Goal: Information Seeking & Learning: Learn about a topic

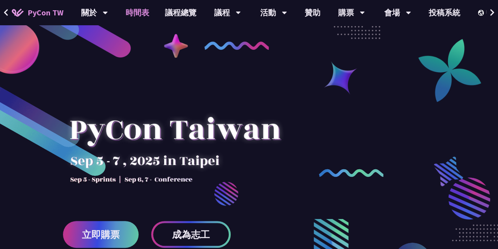
click at [143, 13] on link "時間表" at bounding box center [137, 12] width 39 height 25
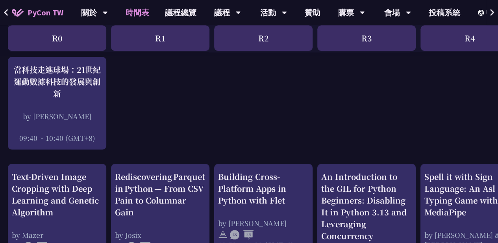
scroll to position [208, 0]
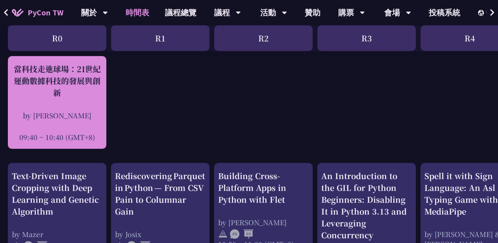
click at [72, 95] on div "當科技走進球場：21世紀運動數據科技的發展與創新" at bounding box center [57, 80] width 91 height 35
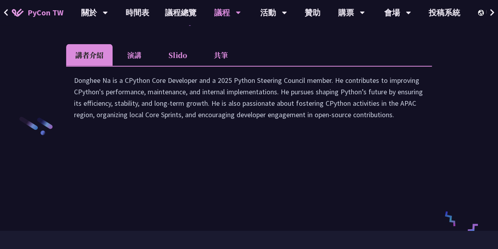
scroll to position [1160, 0]
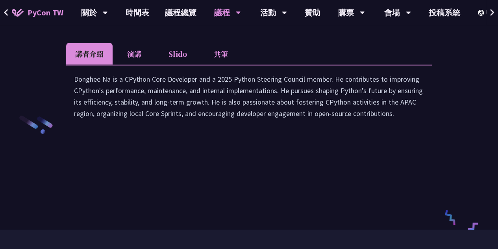
click at [135, 65] on li "演講" at bounding box center [134, 54] width 43 height 22
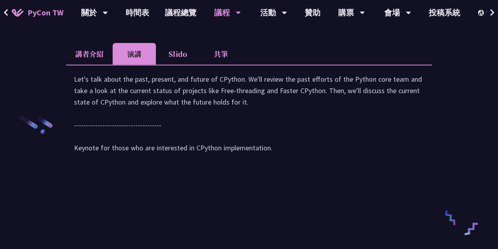
click at [177, 65] on li "Slido" at bounding box center [177, 54] width 43 height 22
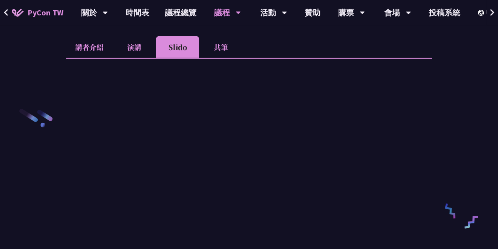
scroll to position [1167, 0]
click at [135, 58] on li "演講" at bounding box center [134, 47] width 43 height 22
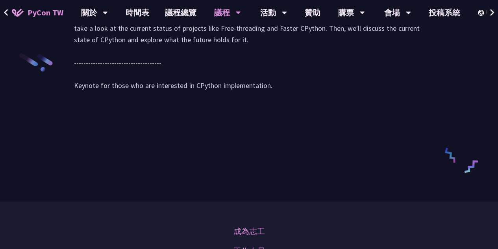
scroll to position [1217, 0]
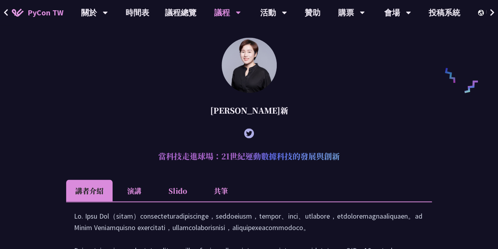
scroll to position [597, 0]
click at [181, 195] on li "Slido" at bounding box center [177, 191] width 43 height 22
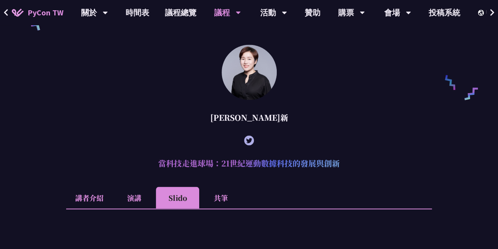
scroll to position [586, 0]
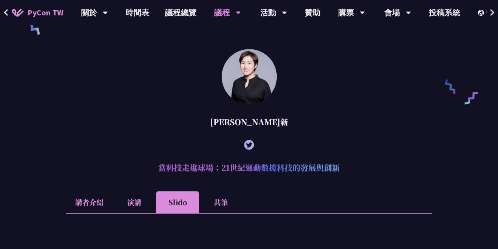
click at [220, 210] on li "共筆" at bounding box center [220, 202] width 43 height 22
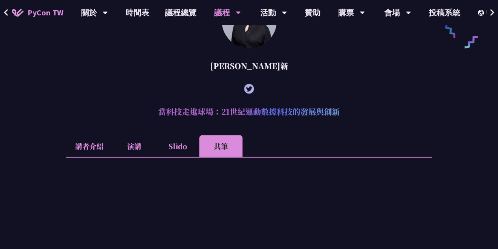
scroll to position [643, 0]
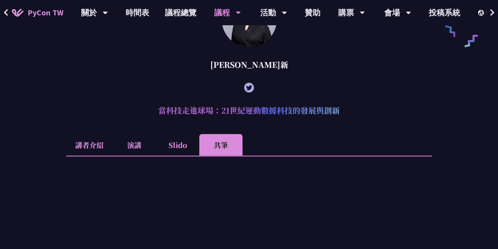
click at [138, 155] on li "演講" at bounding box center [134, 145] width 43 height 22
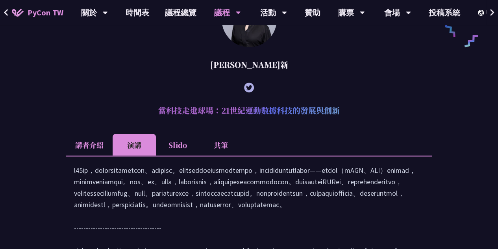
click at [92, 151] on li "講者介紹" at bounding box center [89, 145] width 46 height 22
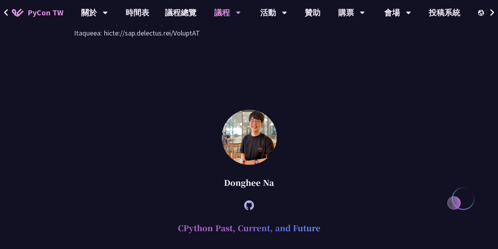
scroll to position [952, 0]
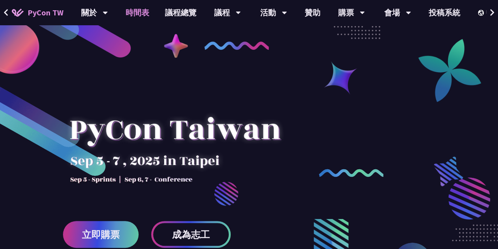
click at [139, 13] on link "時間表" at bounding box center [137, 12] width 39 height 25
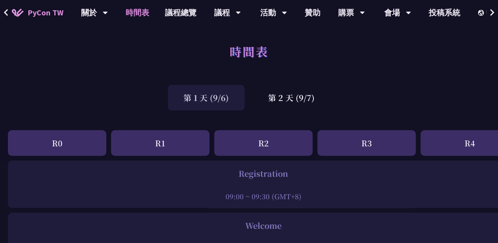
click at [377, 146] on div "R3" at bounding box center [367, 143] width 99 height 26
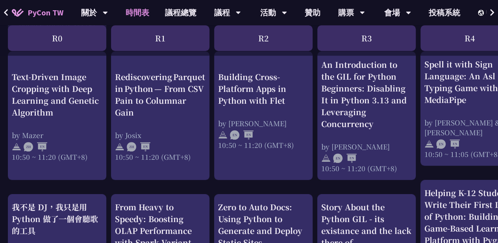
scroll to position [321, 0]
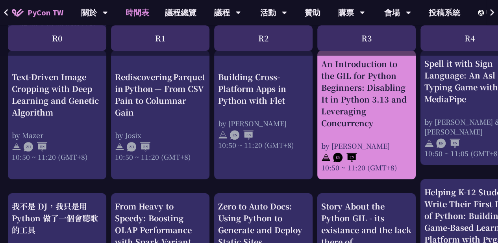
click at [361, 89] on div "An Introduction to the GIL for Python Beginners: Disabling It in Python 3.13 an…" at bounding box center [367, 93] width 91 height 71
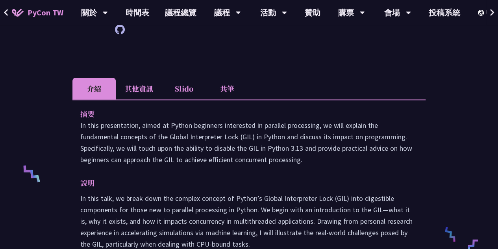
scroll to position [219, 0]
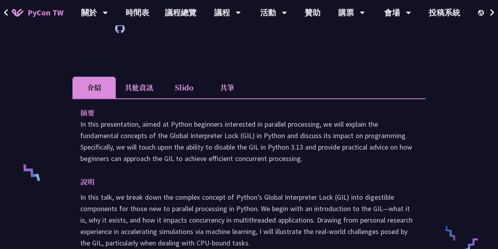
click at [142, 84] on li "其他資訊" at bounding box center [139, 87] width 46 height 22
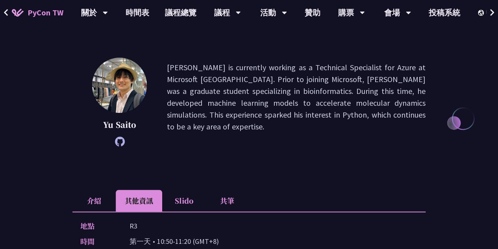
scroll to position [0, 0]
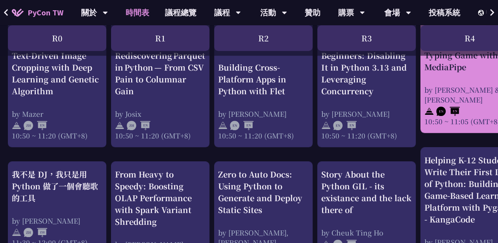
scroll to position [352, 0]
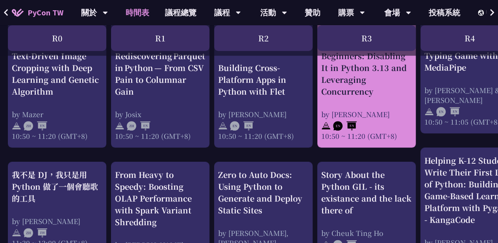
click at [370, 107] on div "An Introduction to the GIL for Python Beginners: Disabling It in Python 3.13 an…" at bounding box center [367, 83] width 91 height 114
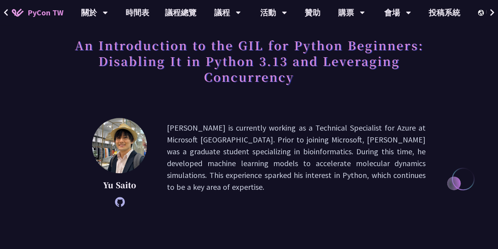
scroll to position [171, 0]
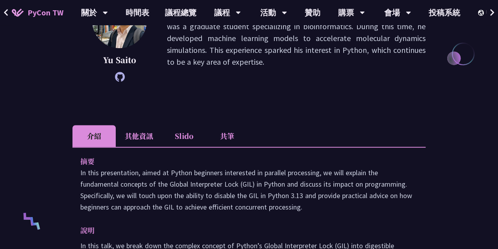
click at [138, 136] on li "其他資訊" at bounding box center [139, 136] width 46 height 22
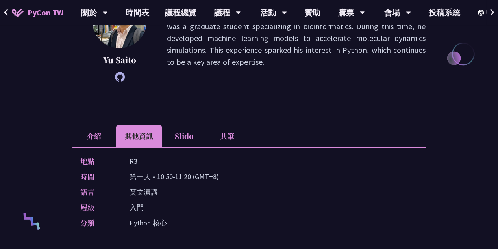
click at [86, 128] on li "介紹" at bounding box center [93, 136] width 43 height 22
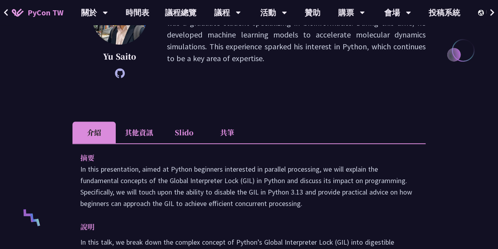
scroll to position [173, 0]
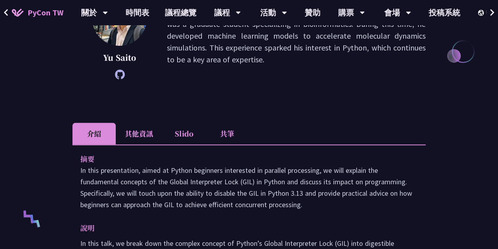
click at [187, 135] on li "Slido" at bounding box center [183, 134] width 43 height 22
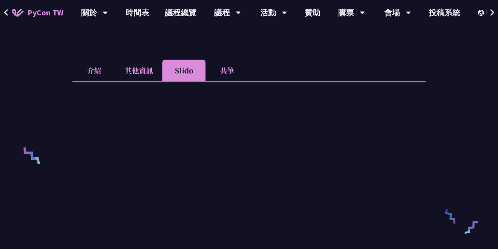
scroll to position [230, 0]
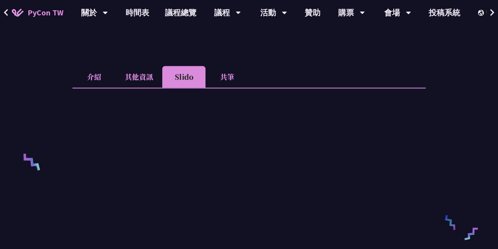
click at [225, 78] on li "共筆" at bounding box center [227, 77] width 43 height 22
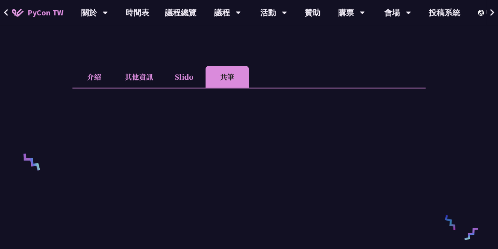
click at [185, 78] on li "Slido" at bounding box center [183, 77] width 43 height 22
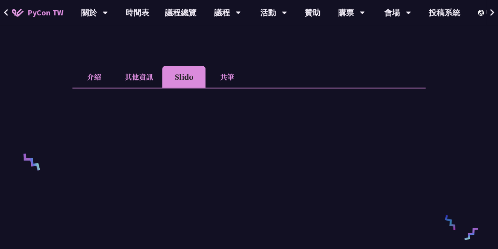
click at [142, 82] on li "其他資訊" at bounding box center [139, 77] width 46 height 22
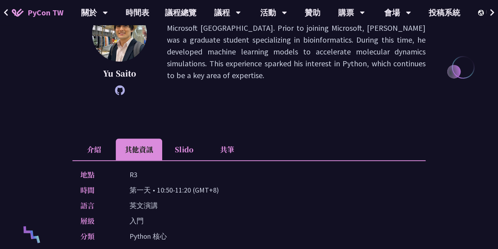
scroll to position [158, 0]
click at [233, 152] on li "共筆" at bounding box center [227, 149] width 43 height 22
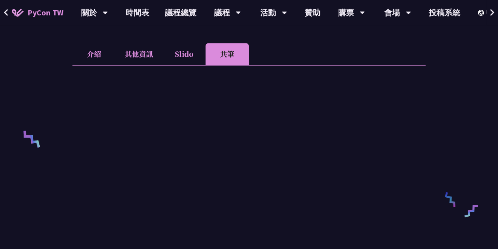
scroll to position [268, 0]
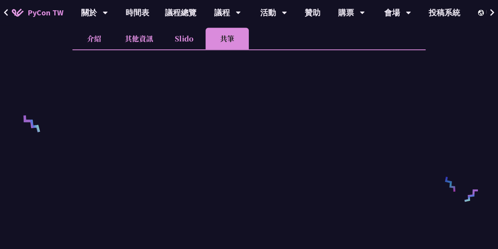
click at [183, 36] on li "Slido" at bounding box center [183, 39] width 43 height 22
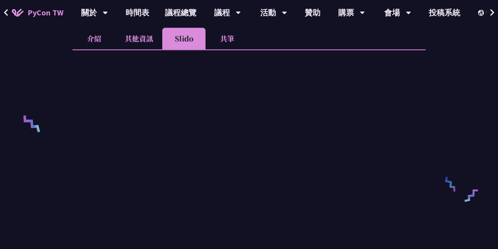
click at [219, 40] on li "共筆" at bounding box center [227, 39] width 43 height 22
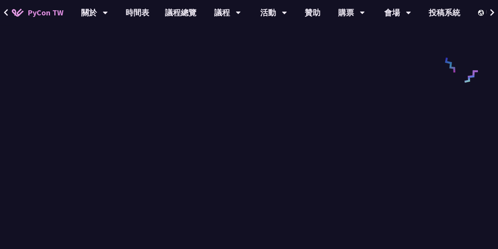
scroll to position [388, 0]
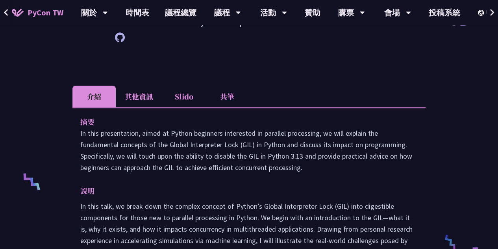
scroll to position [210, 0]
click at [222, 99] on li "共筆" at bounding box center [227, 97] width 43 height 22
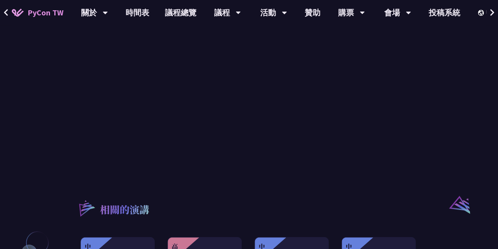
scroll to position [490, 0]
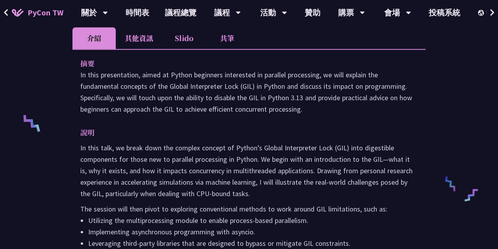
scroll to position [280, 0]
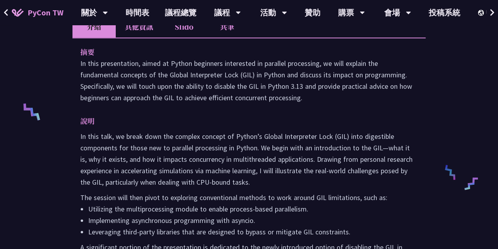
click at [225, 30] on li "共筆" at bounding box center [227, 27] width 43 height 22
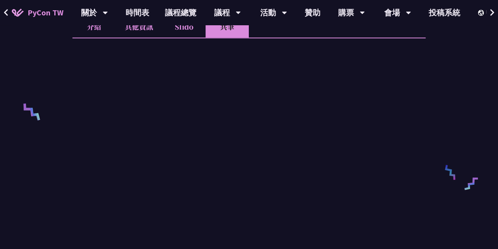
click at [190, 33] on li "Slido" at bounding box center [183, 27] width 43 height 22
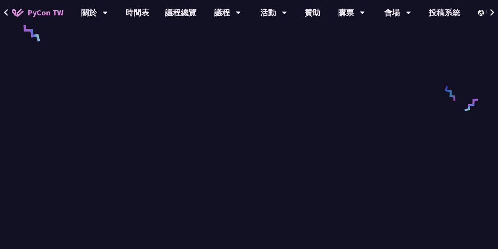
scroll to position [359, 0]
click at [134, 15] on link "時間表" at bounding box center [137, 12] width 39 height 25
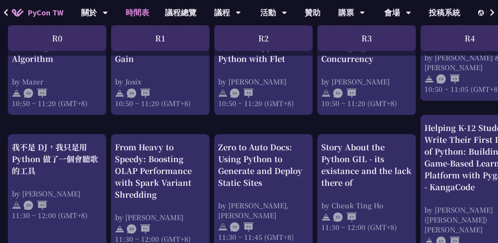
scroll to position [385, 0]
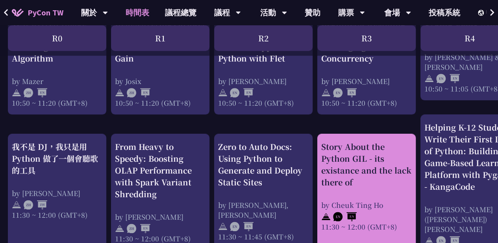
click at [389, 158] on div "Story About the Python GIL - its existance and the lack there of" at bounding box center [367, 164] width 91 height 47
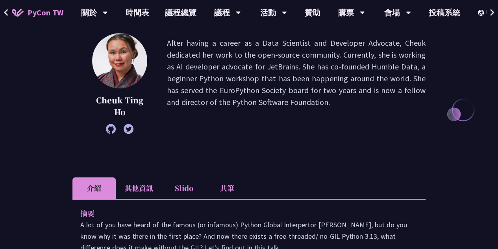
scroll to position [114, 0]
click at [137, 186] on li "其他資訊" at bounding box center [139, 188] width 46 height 22
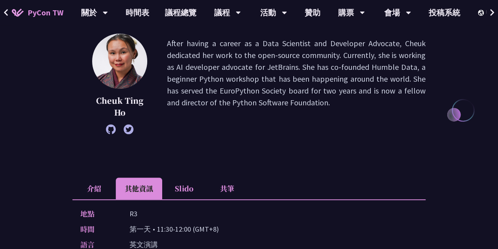
click at [186, 184] on li "Slido" at bounding box center [183, 188] width 43 height 22
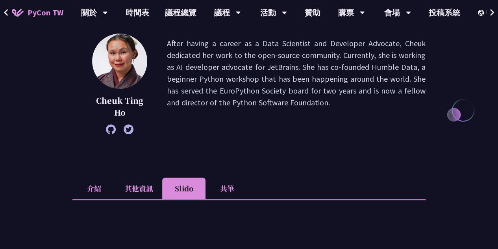
click at [228, 185] on li "共筆" at bounding box center [227, 188] width 43 height 22
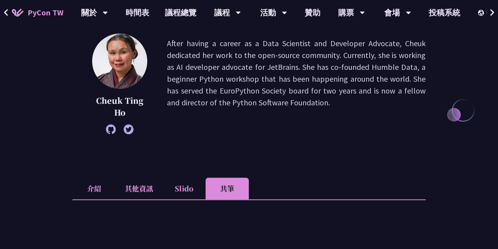
click at [88, 188] on li "介紹" at bounding box center [93, 188] width 43 height 22
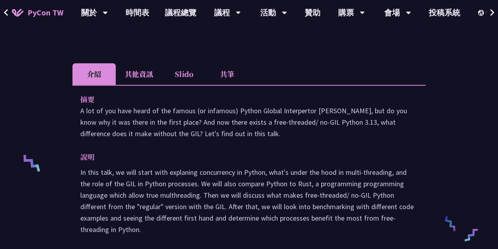
scroll to position [229, 0]
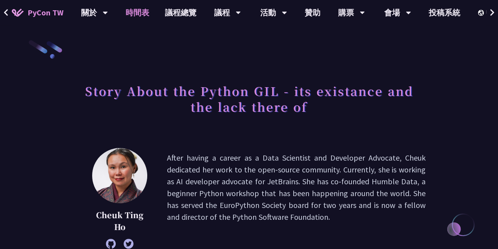
click at [142, 13] on link "時間表" at bounding box center [137, 12] width 39 height 25
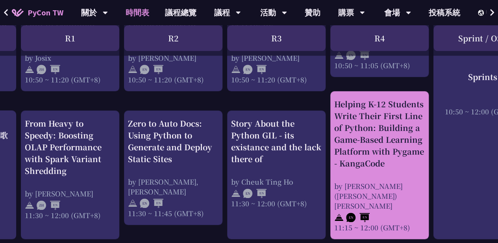
scroll to position [411, 90]
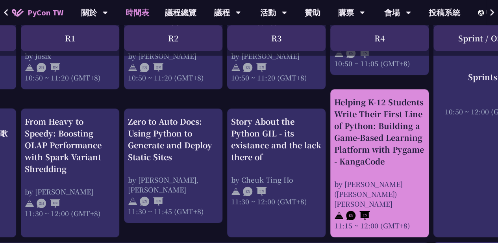
click at [280, 129] on div "Story About the Python GIL - its existance and the lack there of" at bounding box center [276, 138] width 91 height 47
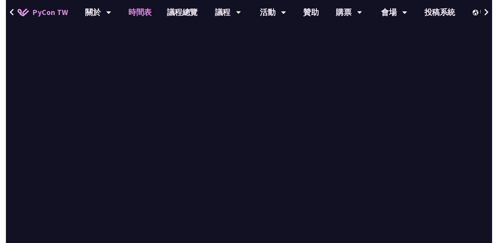
scroll to position [411, 0]
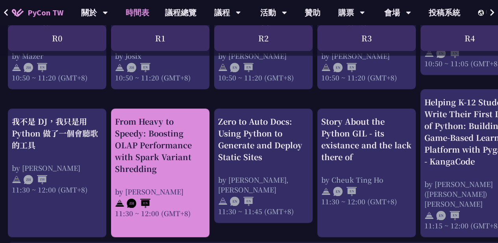
click at [171, 149] on div "From Heavy to Speedy: Boosting OLAP Performance with Spark Variant Shredding" at bounding box center [160, 144] width 91 height 59
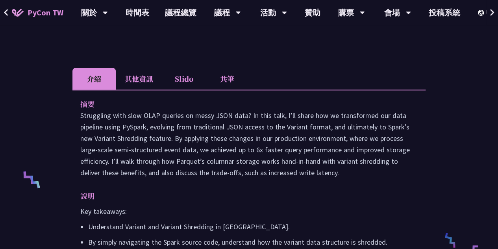
scroll to position [212, 0]
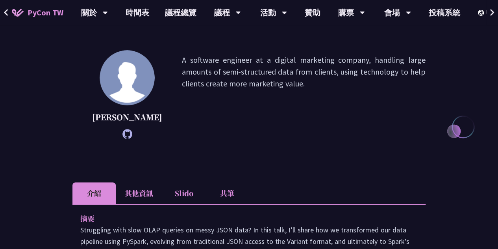
scroll to position [100, 0]
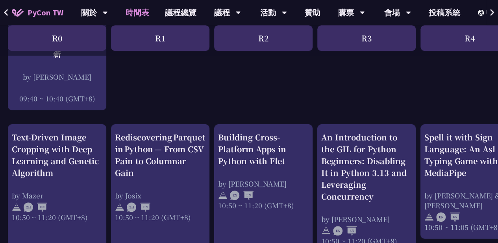
scroll to position [246, 0]
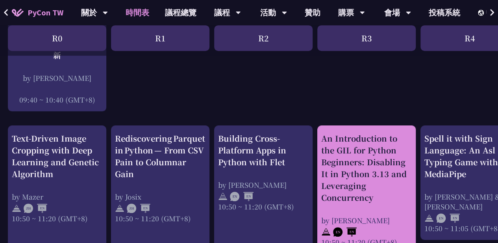
click at [400, 179] on div "An Introduction to the GIL for Python Beginners: Disabling It in Python 3.13 an…" at bounding box center [367, 167] width 91 height 71
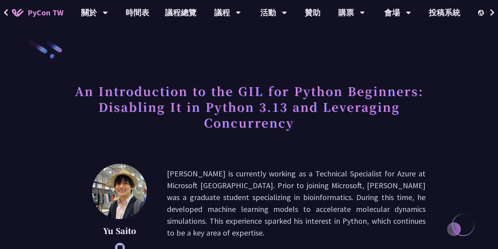
click at [251, 96] on h1 "An Introduction to the GIL for Python Beginners: Disabling It in Python 3.13 an…" at bounding box center [248, 106] width 353 height 55
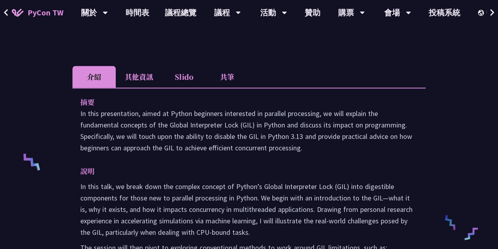
scroll to position [229, 0]
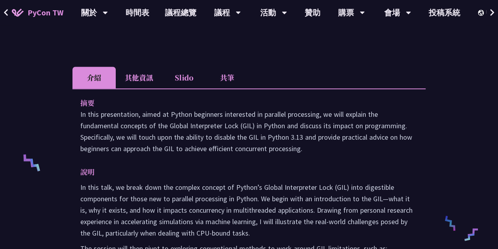
click at [230, 78] on li "共筆" at bounding box center [227, 78] width 43 height 22
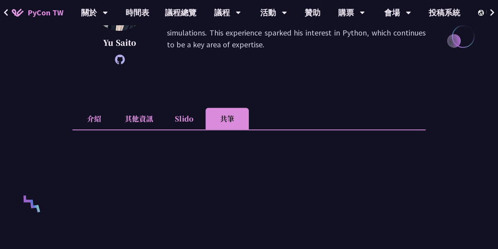
scroll to position [188, 0]
click at [101, 126] on li "介紹" at bounding box center [93, 119] width 43 height 22
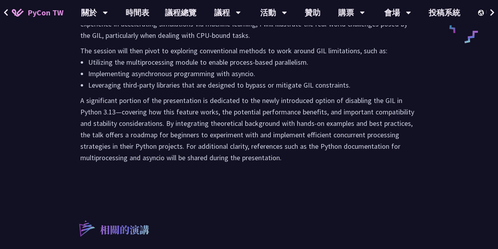
scroll to position [427, 0]
